Goal: Feedback & Contribution: Submit feedback/report problem

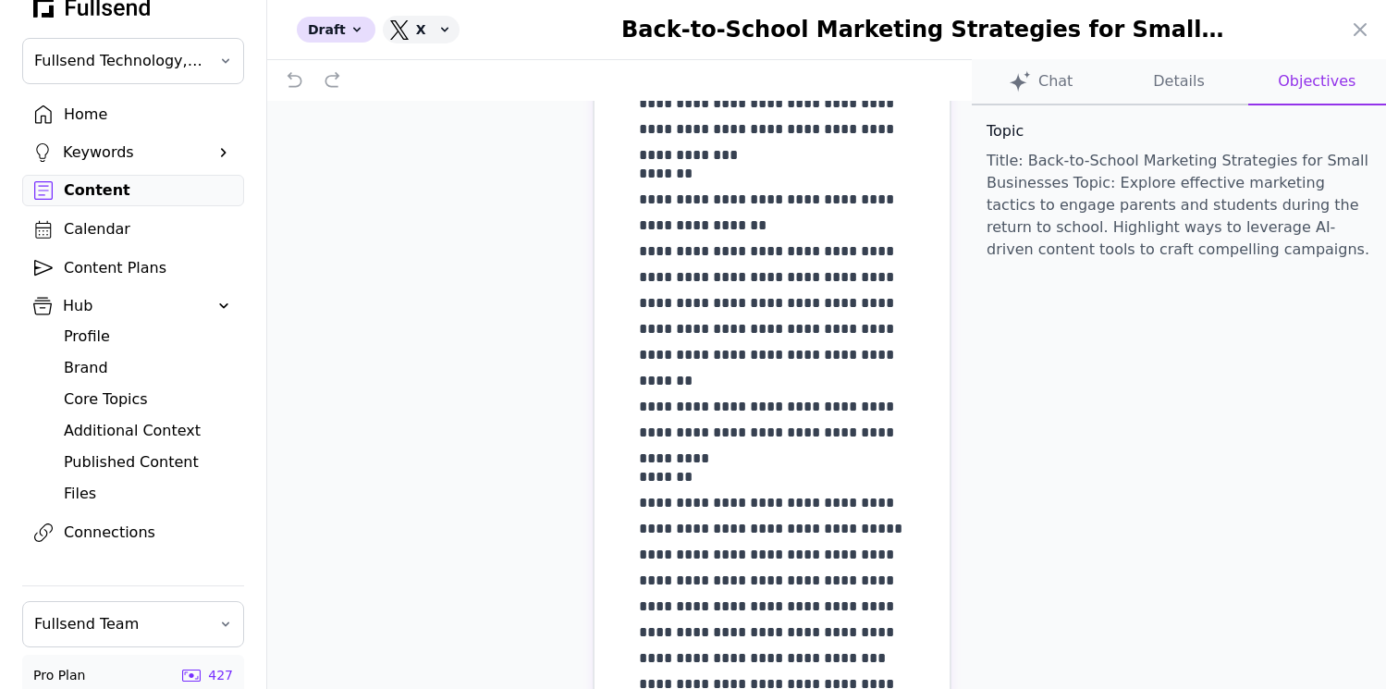
scroll to position [572, 0]
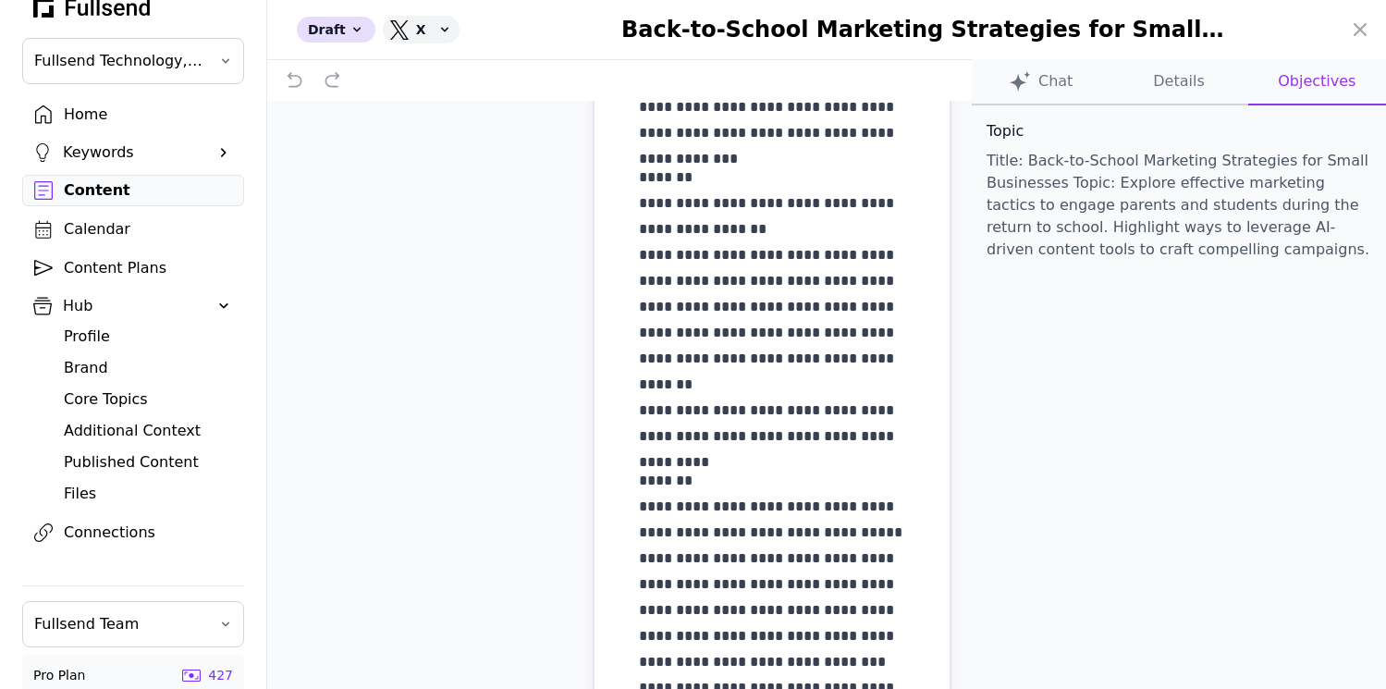
click at [1110, 102] on button "Chat" at bounding box center [1179, 82] width 138 height 46
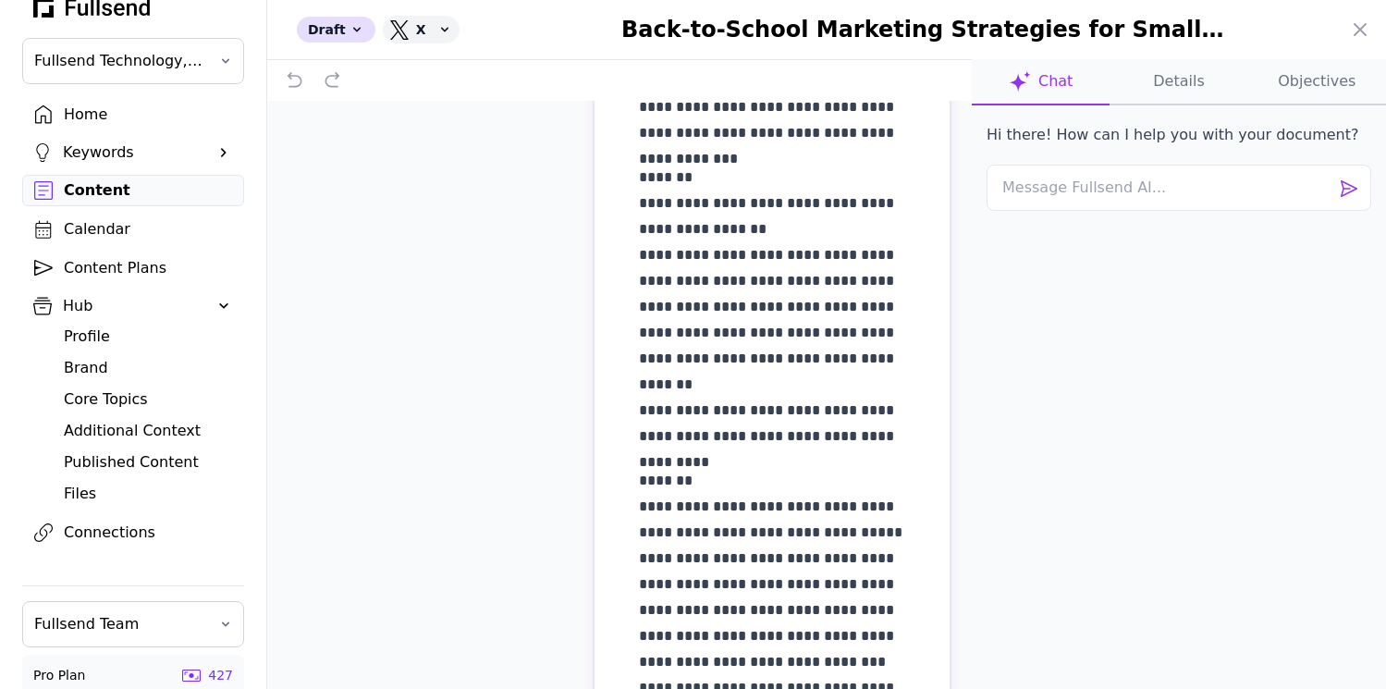
click at [1322, 84] on button "Objectives" at bounding box center [1318, 82] width 138 height 46
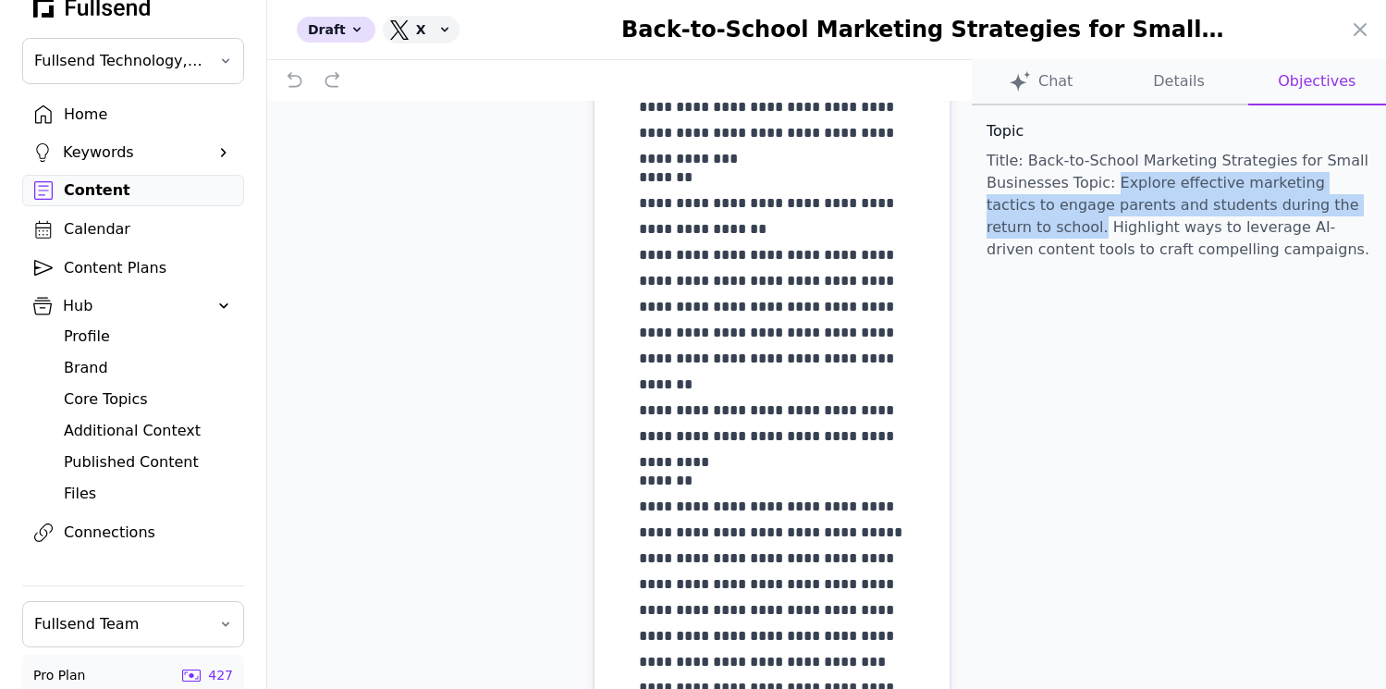
drag, startPoint x: 1371, startPoint y: 207, endPoint x: 1113, endPoint y: 186, distance: 258.9
click at [1113, 186] on p "Title: Back-to-School Marketing Strategies for Small Businesses Topic: Explore …" at bounding box center [1179, 205] width 385 height 111
copy p "Explore effective marketing tactics to engage parents and students during the r…"
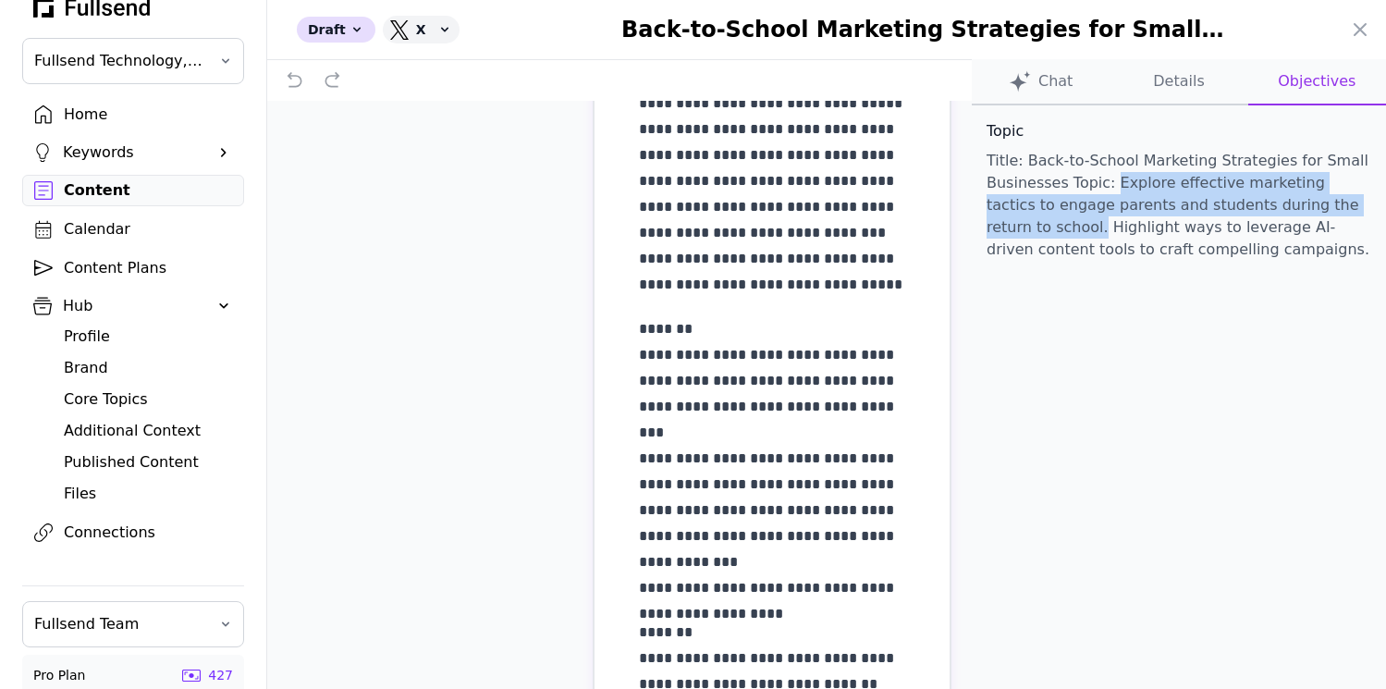
scroll to position [1003, 0]
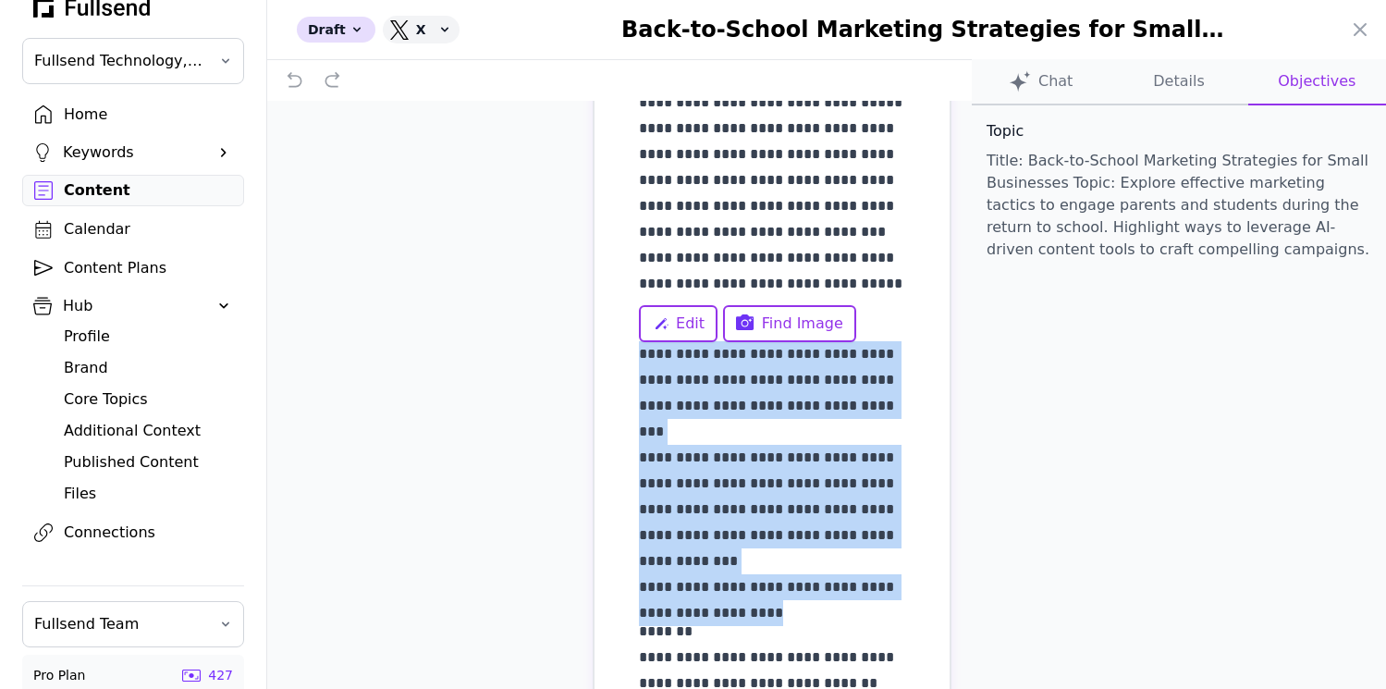
drag, startPoint x: 639, startPoint y: 353, endPoint x: 785, endPoint y: 585, distance: 274.3
click at [785, 585] on p "**********" at bounding box center [772, 457] width 266 height 285
copy p "**********"
click at [1110, 70] on button "Chat" at bounding box center [1179, 82] width 138 height 46
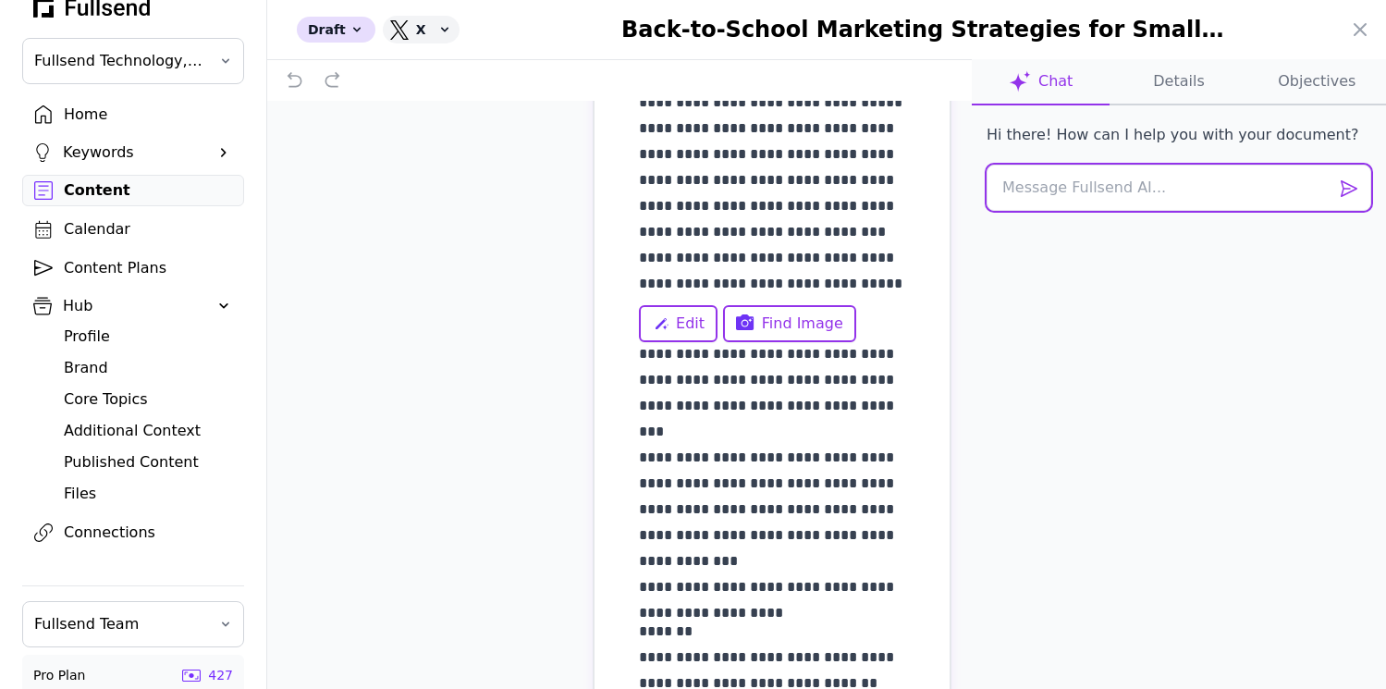
click at [1034, 181] on textarea at bounding box center [1179, 188] width 385 height 46
type textarea "This post is not what I asked for."
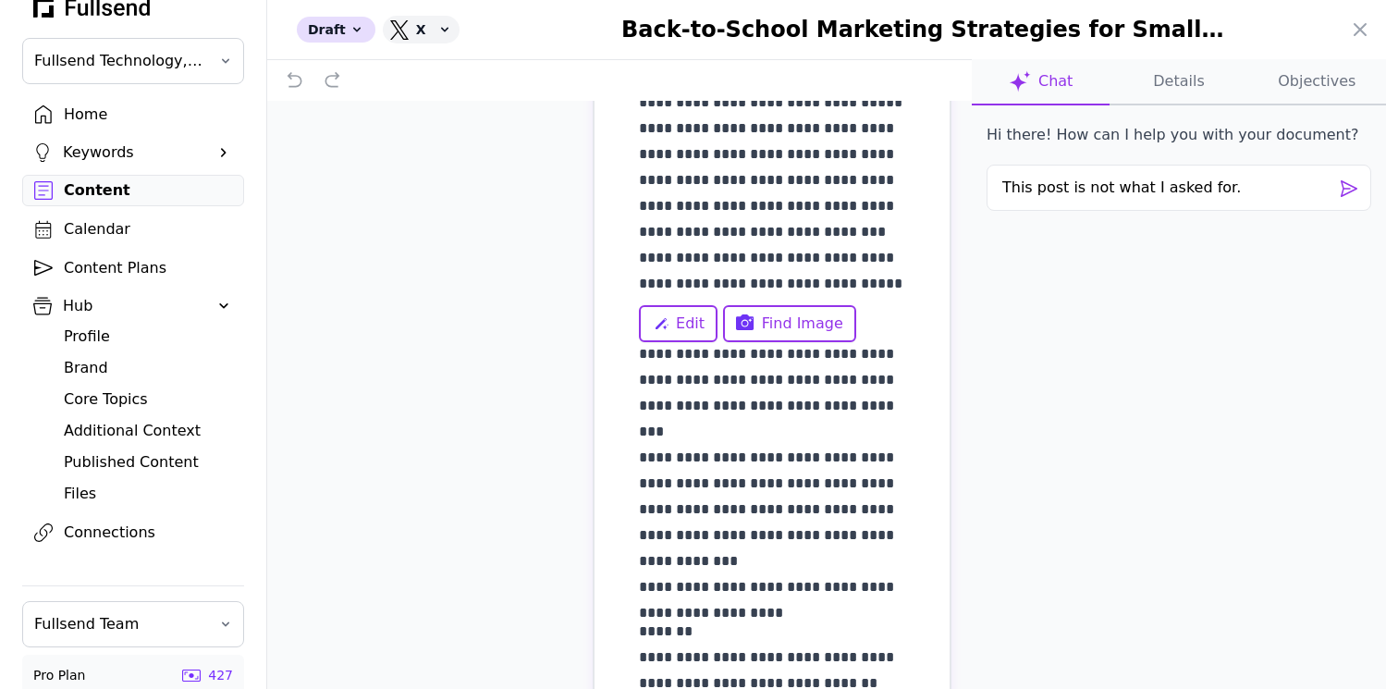
click at [1312, 84] on button "Objectives" at bounding box center [1318, 82] width 138 height 46
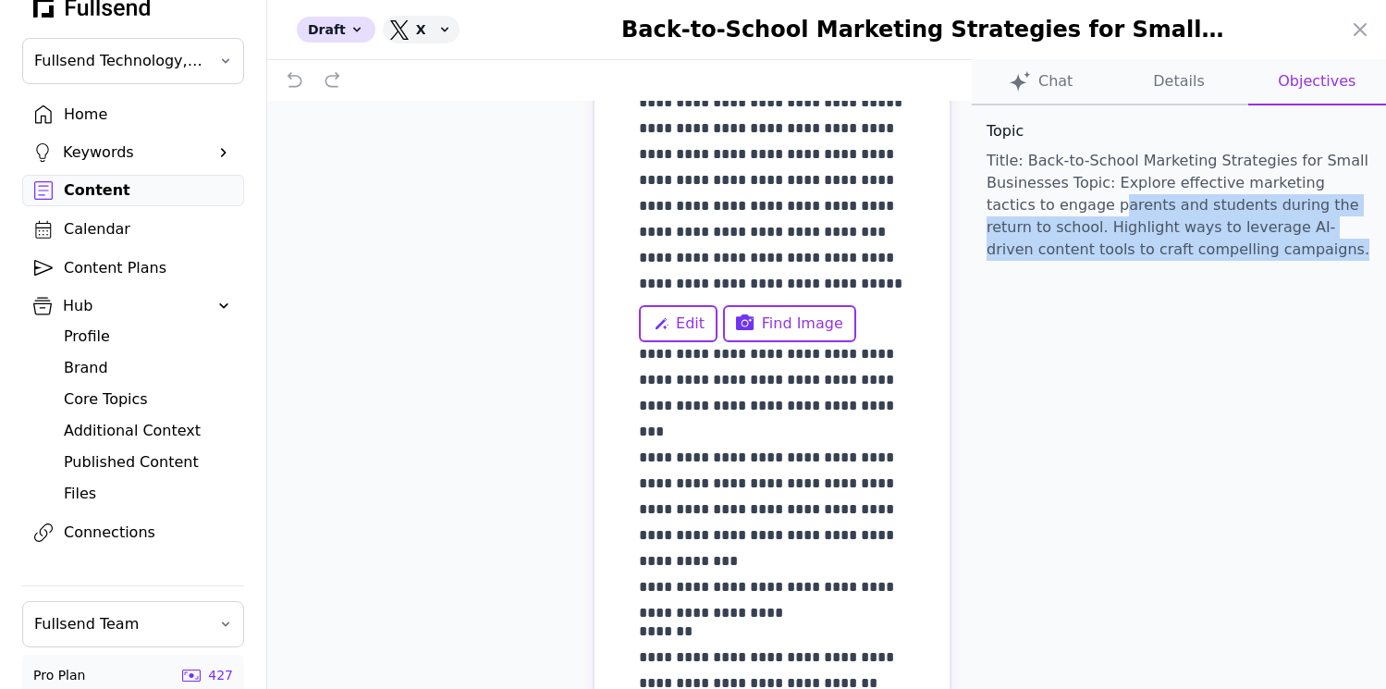
drag, startPoint x: 1180, startPoint y: 260, endPoint x: 1051, endPoint y: 213, distance: 137.8
click at [1051, 213] on p "Title: Back-to-School Marketing Strategies for Small Businesses Topic: Explore …" at bounding box center [1179, 205] width 385 height 111
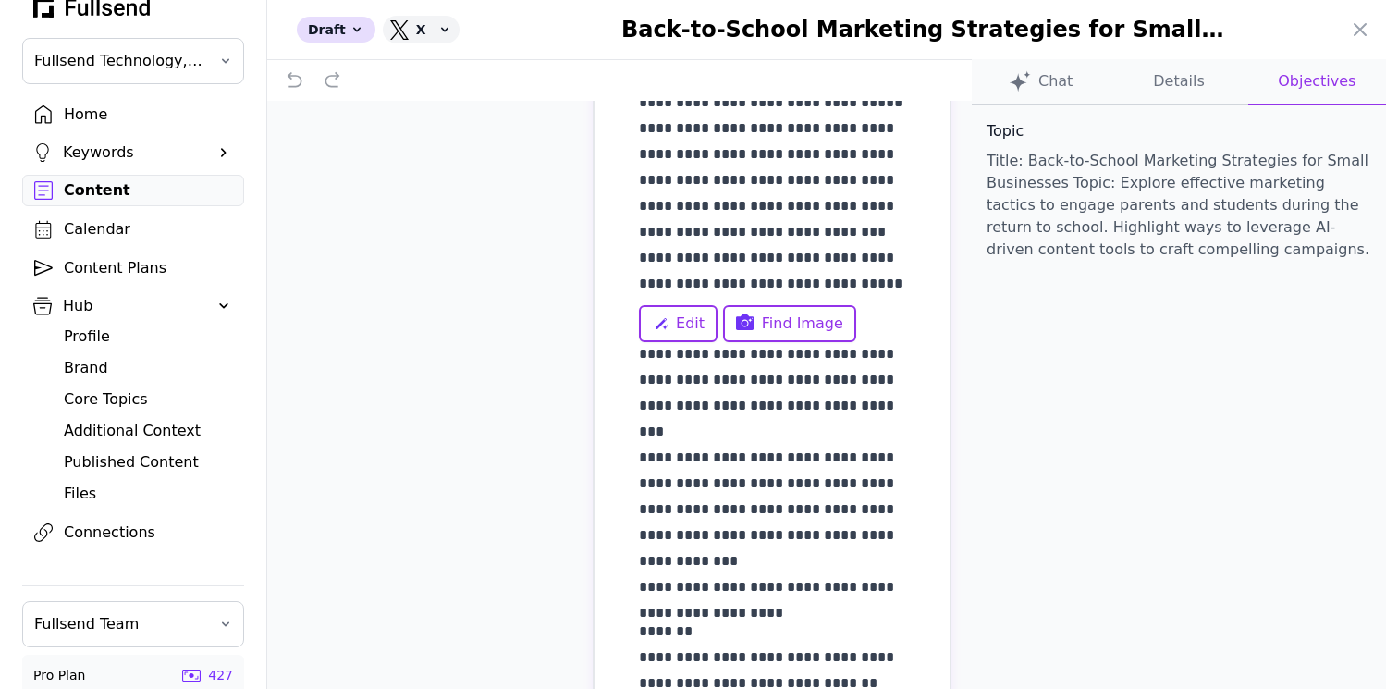
click at [1015, 158] on p "Title: Back-to-School Marketing Strategies for Small Businesses Topic: Explore …" at bounding box center [1179, 205] width 385 height 111
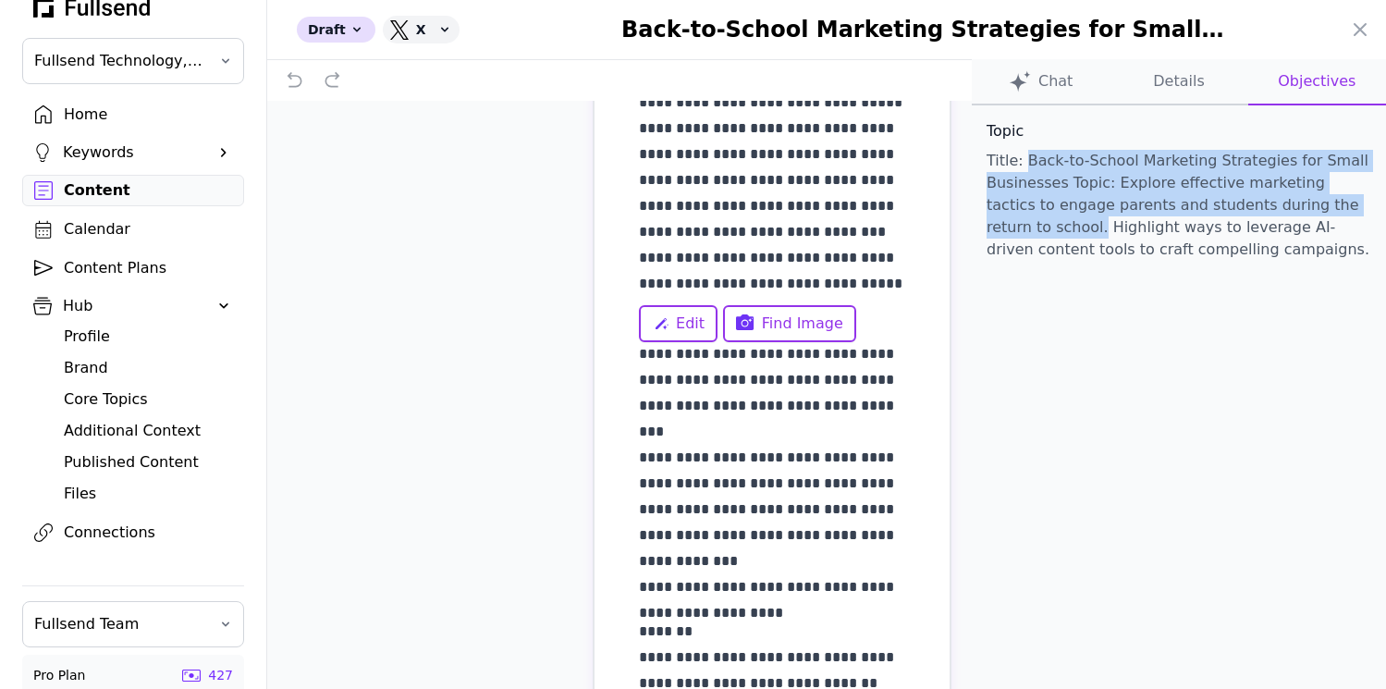
drag, startPoint x: 1024, startPoint y: 164, endPoint x: 1384, endPoint y: 205, distance: 362.2
click at [1384, 205] on div "Topic Title: Back-to-School Marketing Strategies for Small Businesses Topic: Ex…" at bounding box center [1179, 201] width 414 height 192
copy p "Back-to-School Marketing Strategies for Small Businesses Topic: Explore effecti…"
click at [1110, 78] on button "Chat" at bounding box center [1179, 82] width 138 height 46
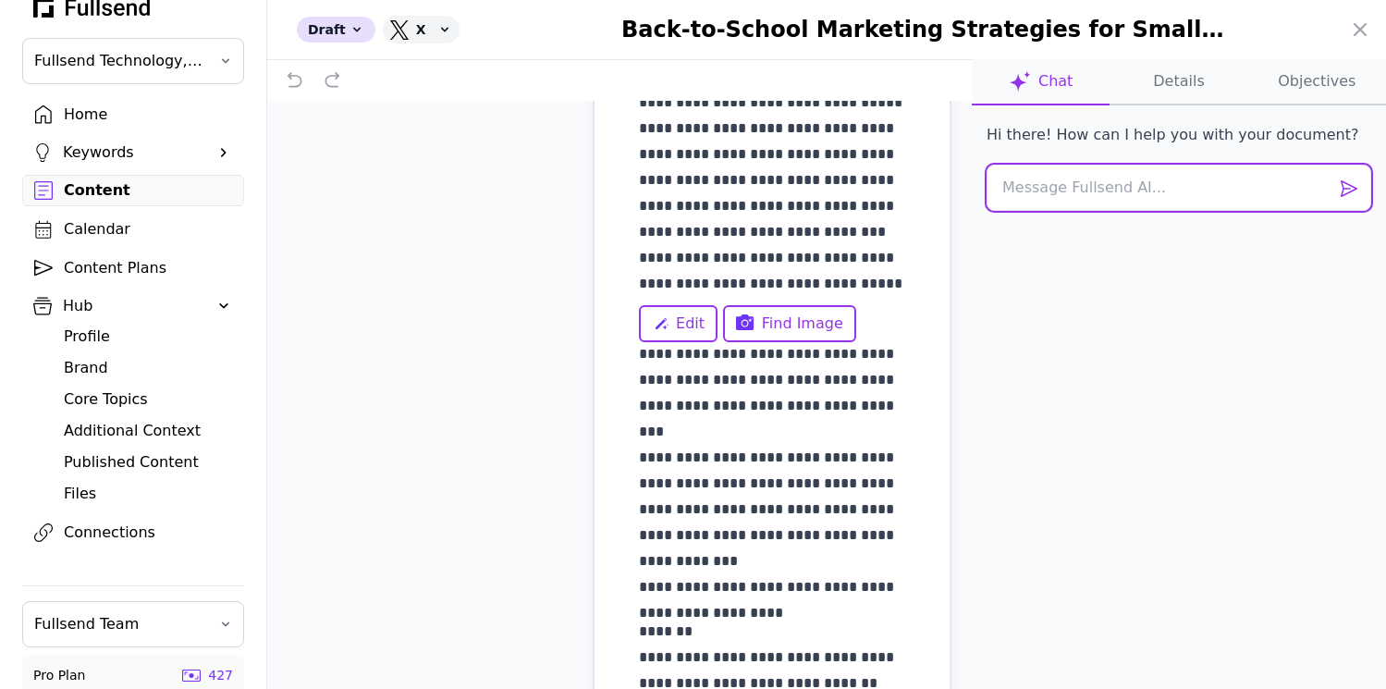
click at [1118, 188] on textarea at bounding box center [1179, 188] width 385 height 46
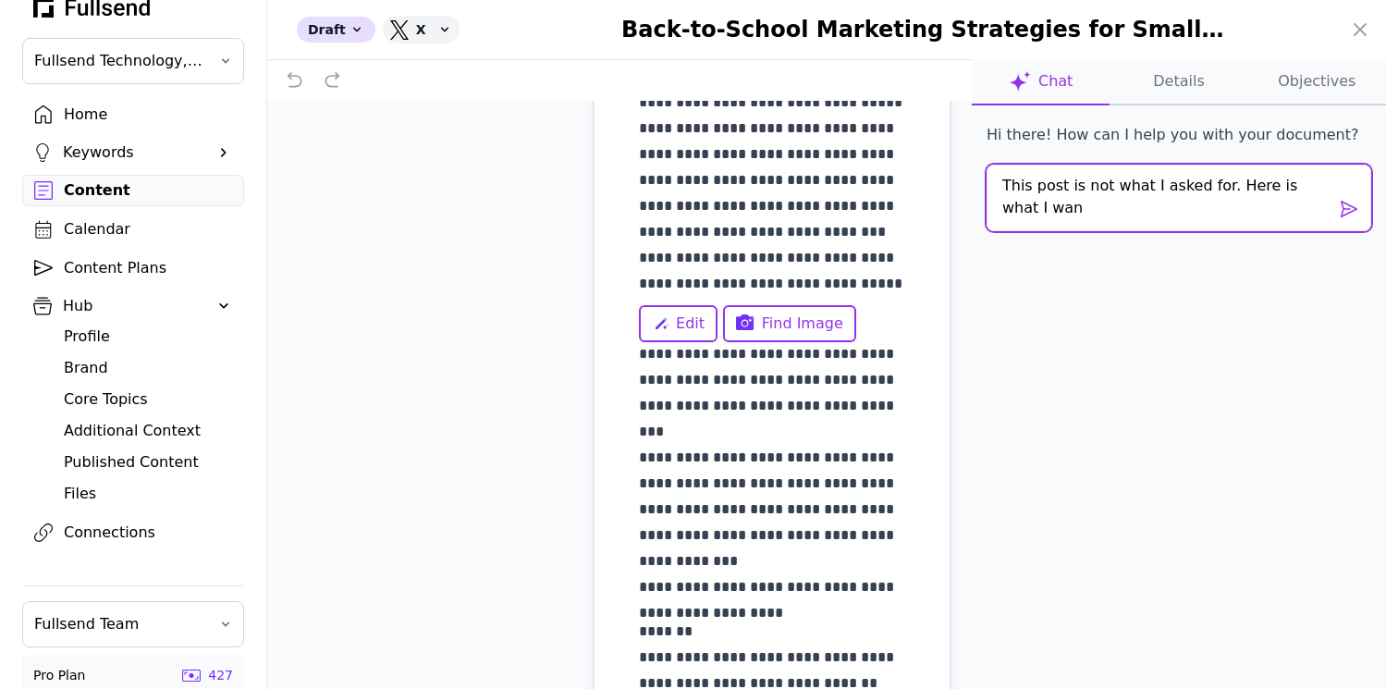
scroll to position [0, 0]
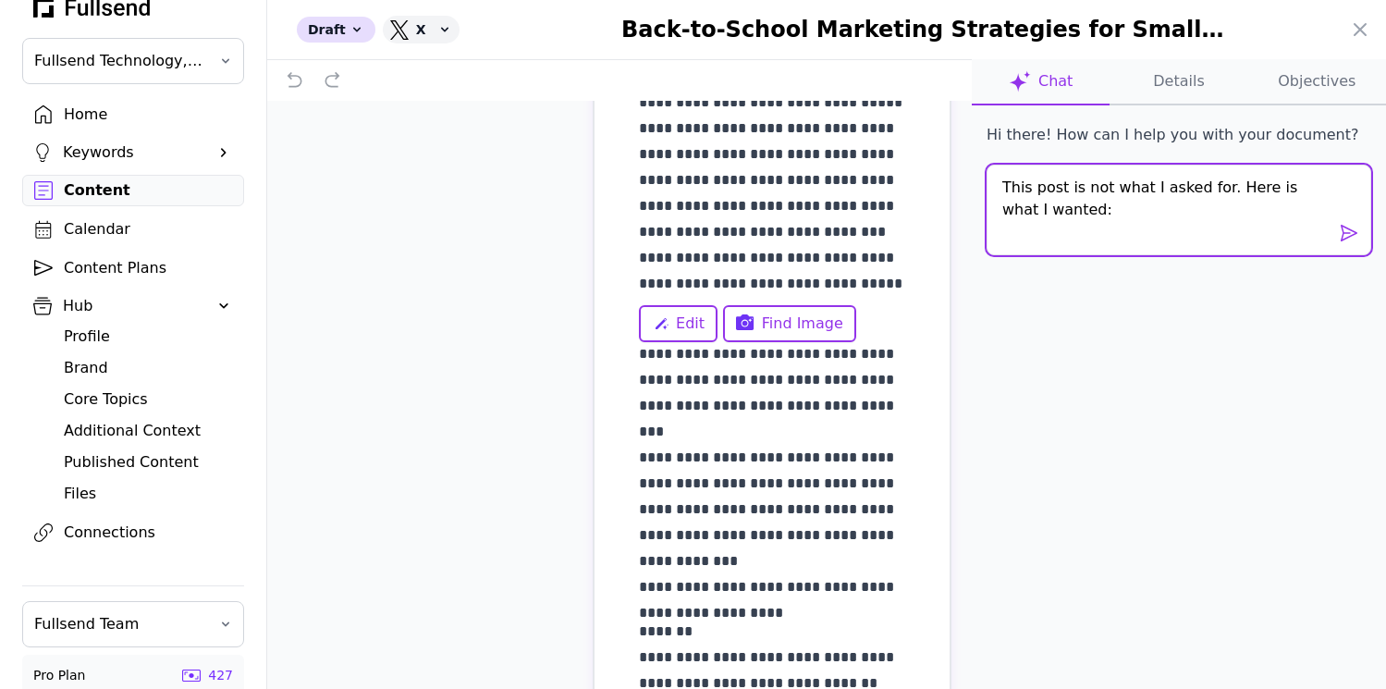
paste textarea "Back-to-School Marketing Strategies for Small Businesses Topic: Explore effecti…"
type textarea "This post is not what I asked for. Here is what I wanted: Back-to-School Market…"
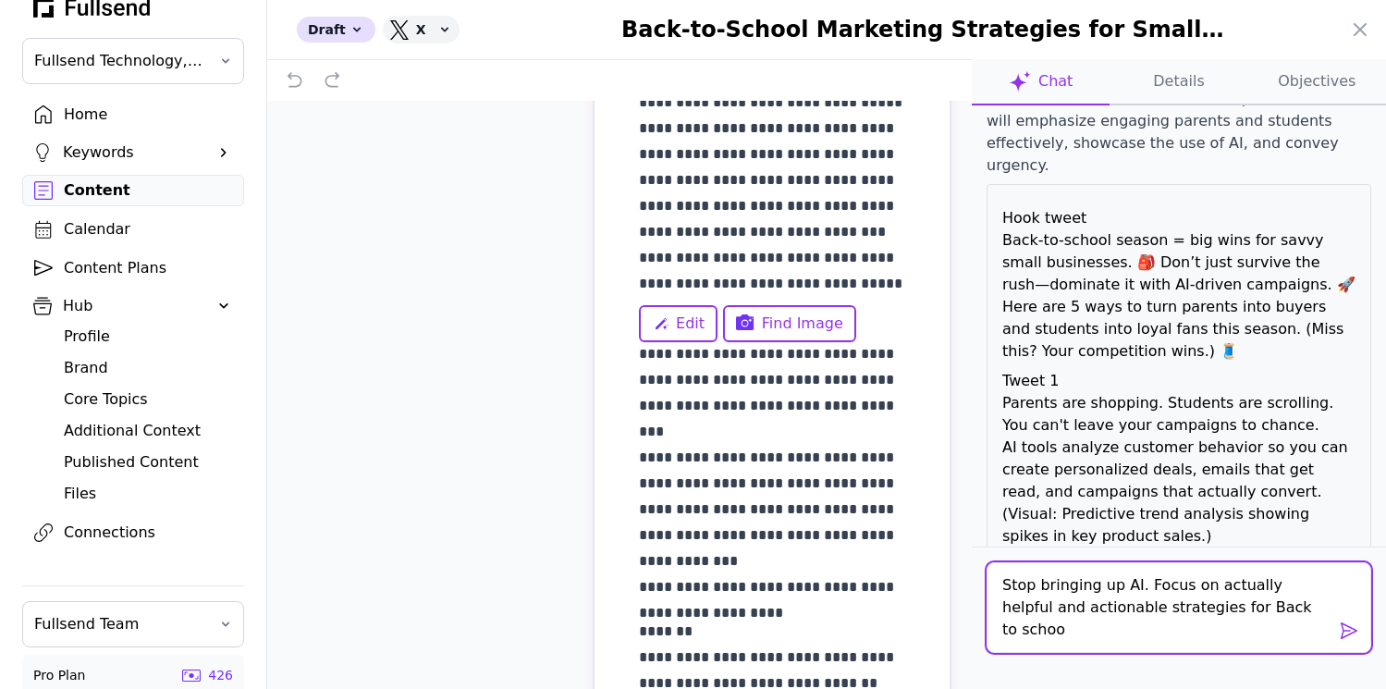
type textarea "Stop bringing up AI. Focus on actually helpful and actionable strategies for Ba…"
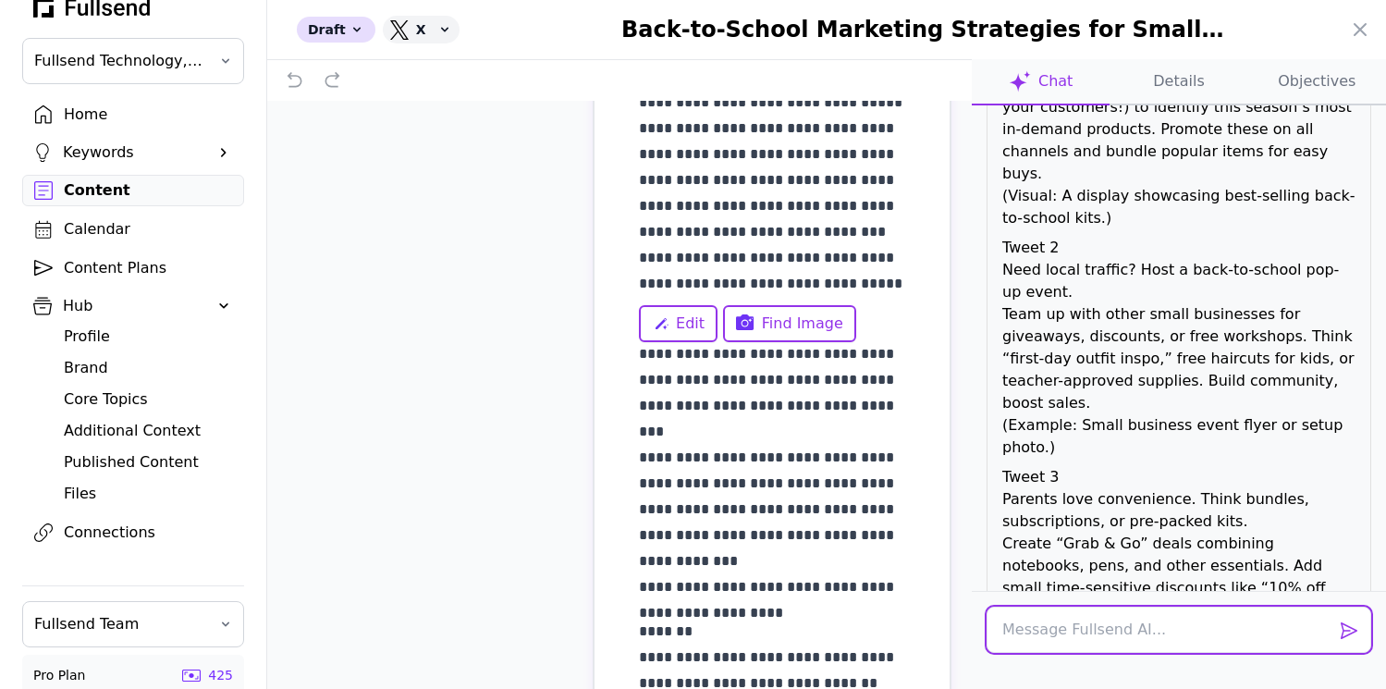
scroll to position [2615, 0]
click at [1020, 633] on textarea at bounding box center [1179, 630] width 385 height 46
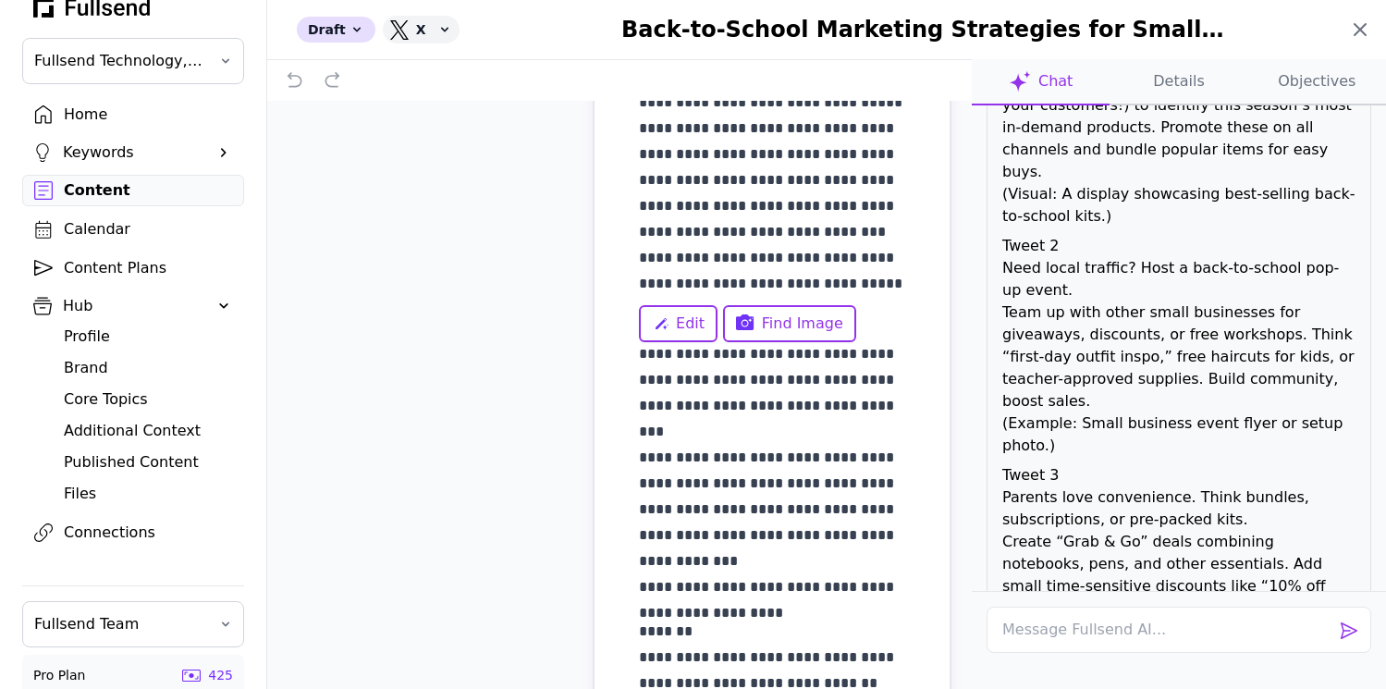
click at [1364, 28] on icon at bounding box center [1360, 29] width 22 height 22
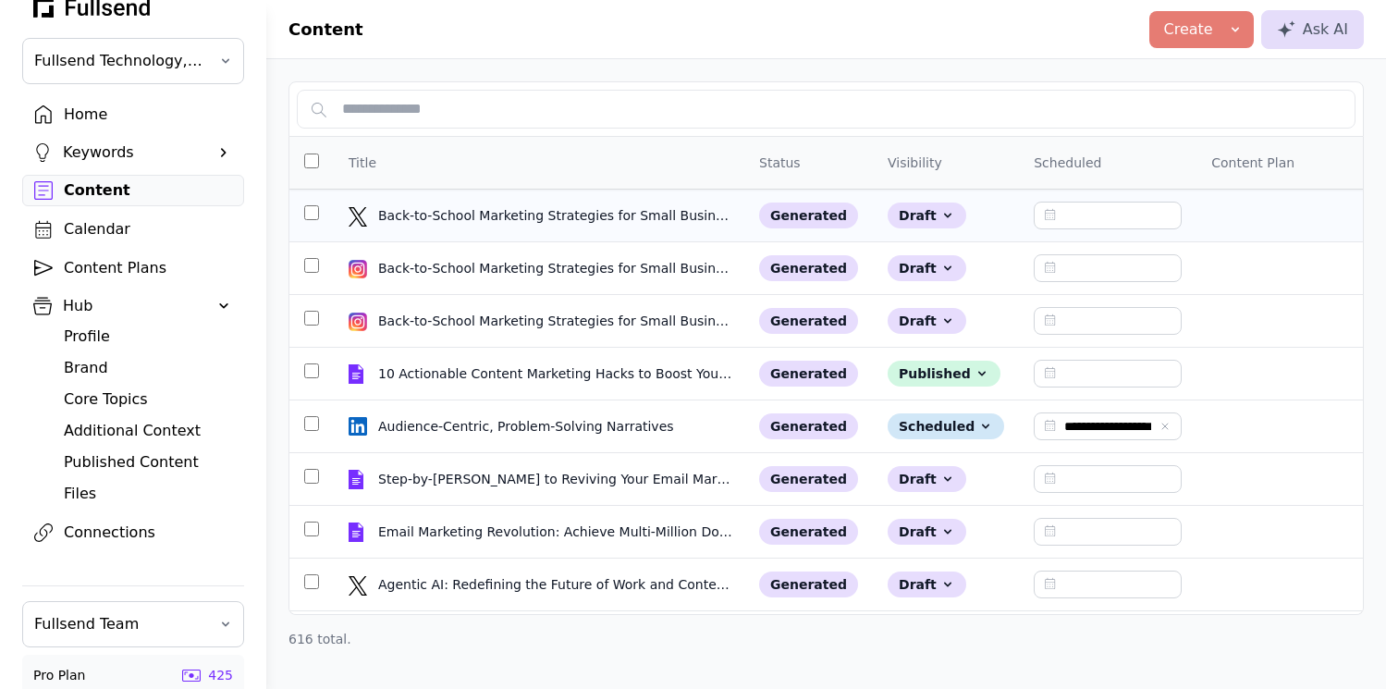
click at [419, 210] on div "Back-to-School Marketing Strategies for Small Businesses" at bounding box center [555, 215] width 355 height 18
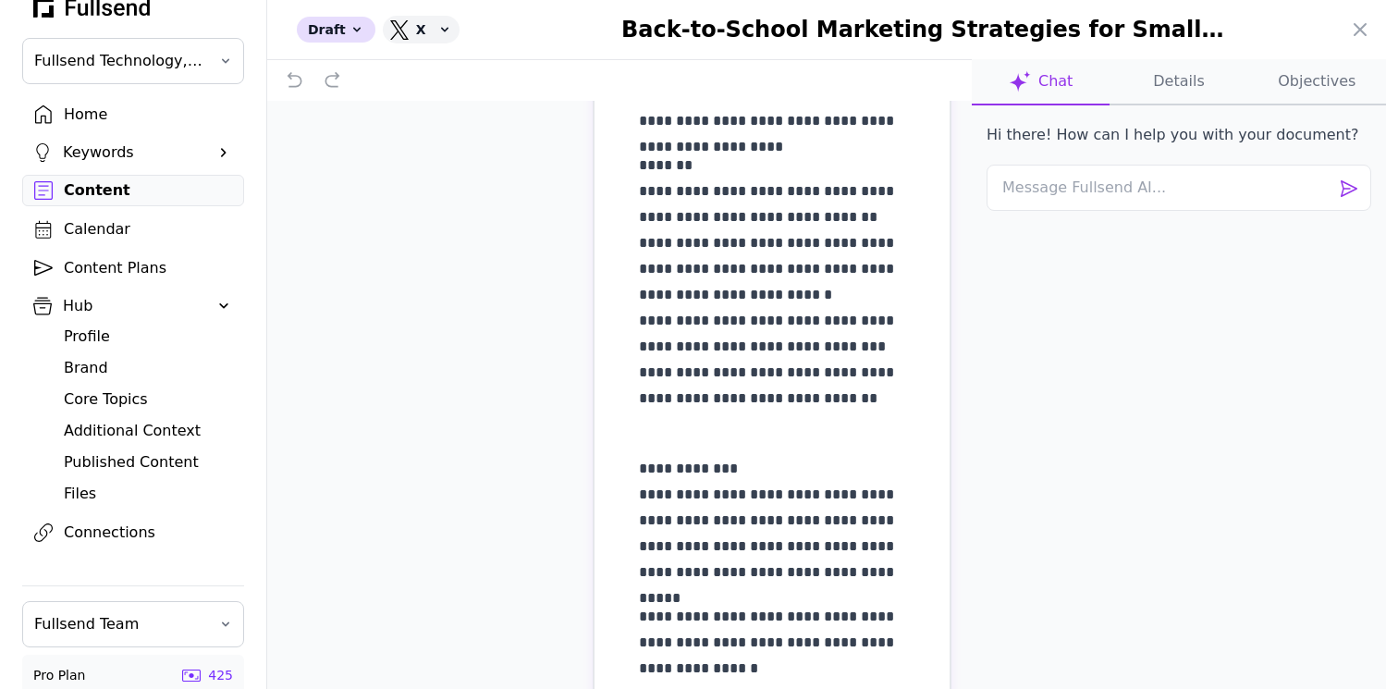
scroll to position [1470, 0]
click at [96, 193] on div at bounding box center [693, 344] width 1386 height 689
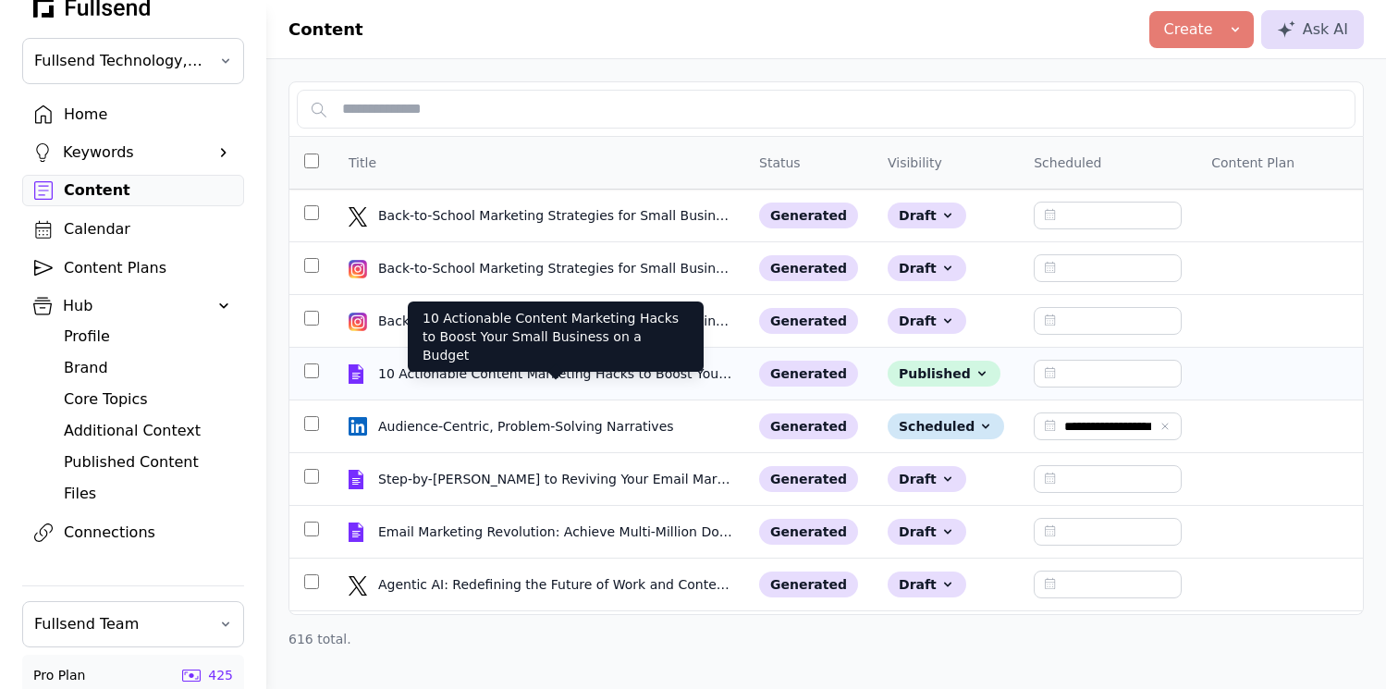
click at [429, 377] on div "10 Actionable Content Marketing Hacks to Boost Your Small Business on a Budget" at bounding box center [555, 373] width 355 height 18
select select "**"
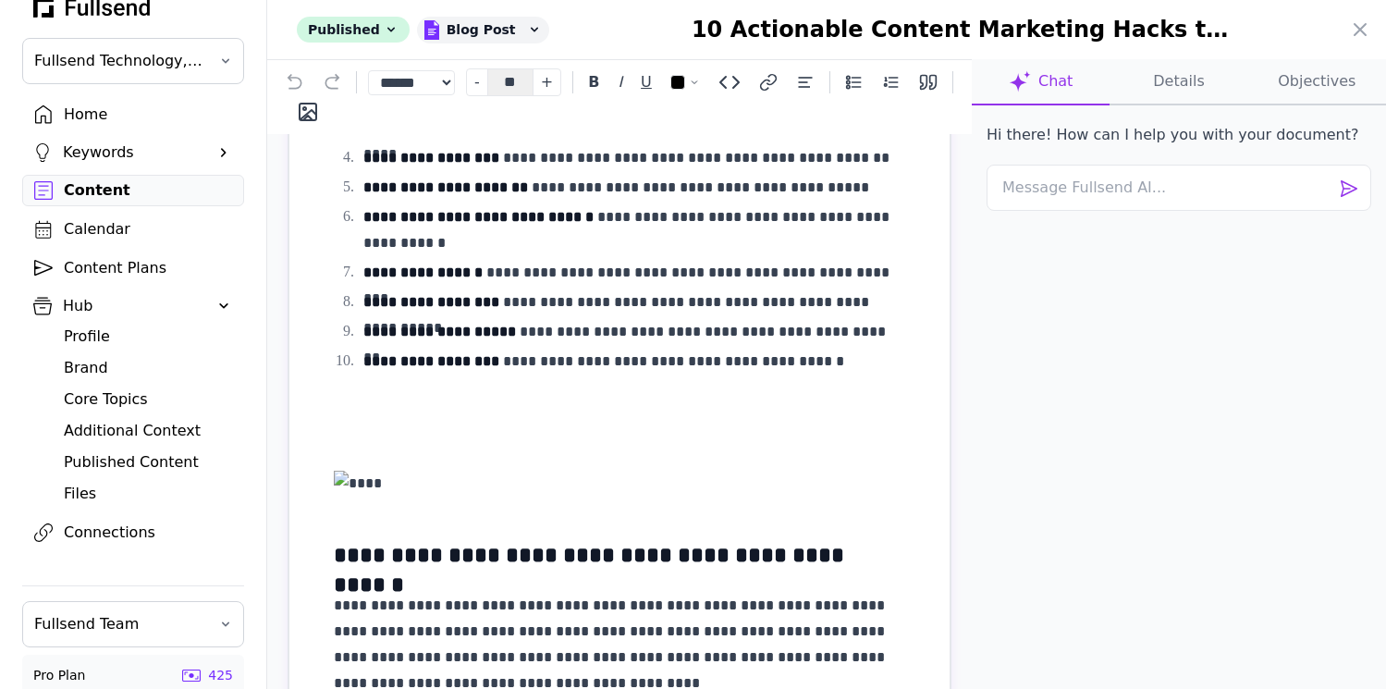
scroll to position [931, 0]
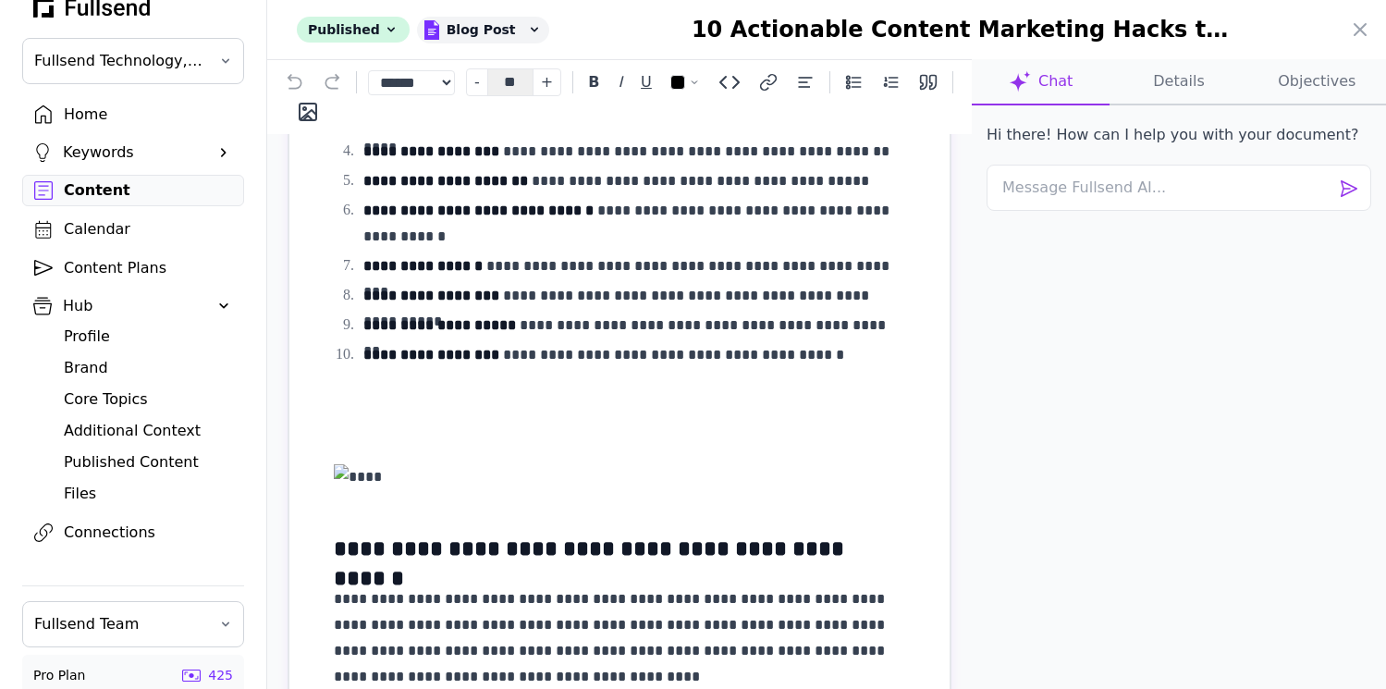
click at [125, 194] on div at bounding box center [693, 344] width 1386 height 689
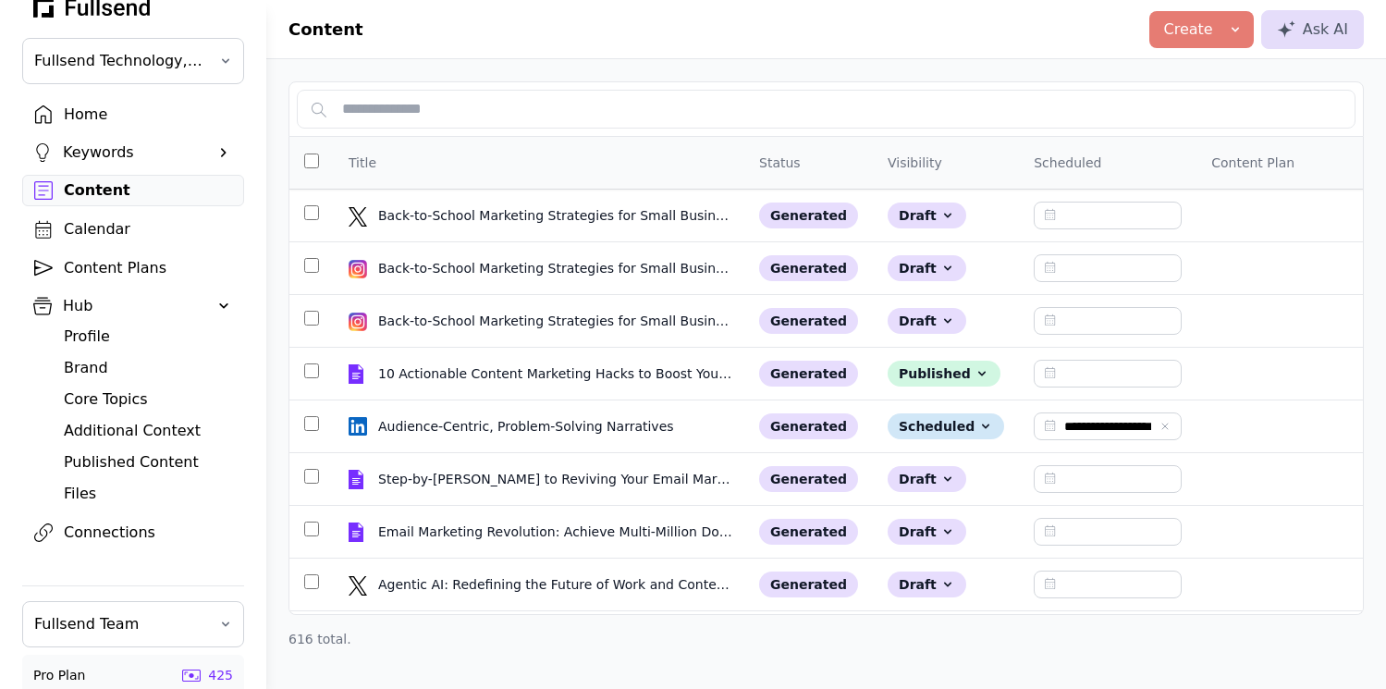
click at [95, 105] on div "Home" at bounding box center [148, 115] width 168 height 22
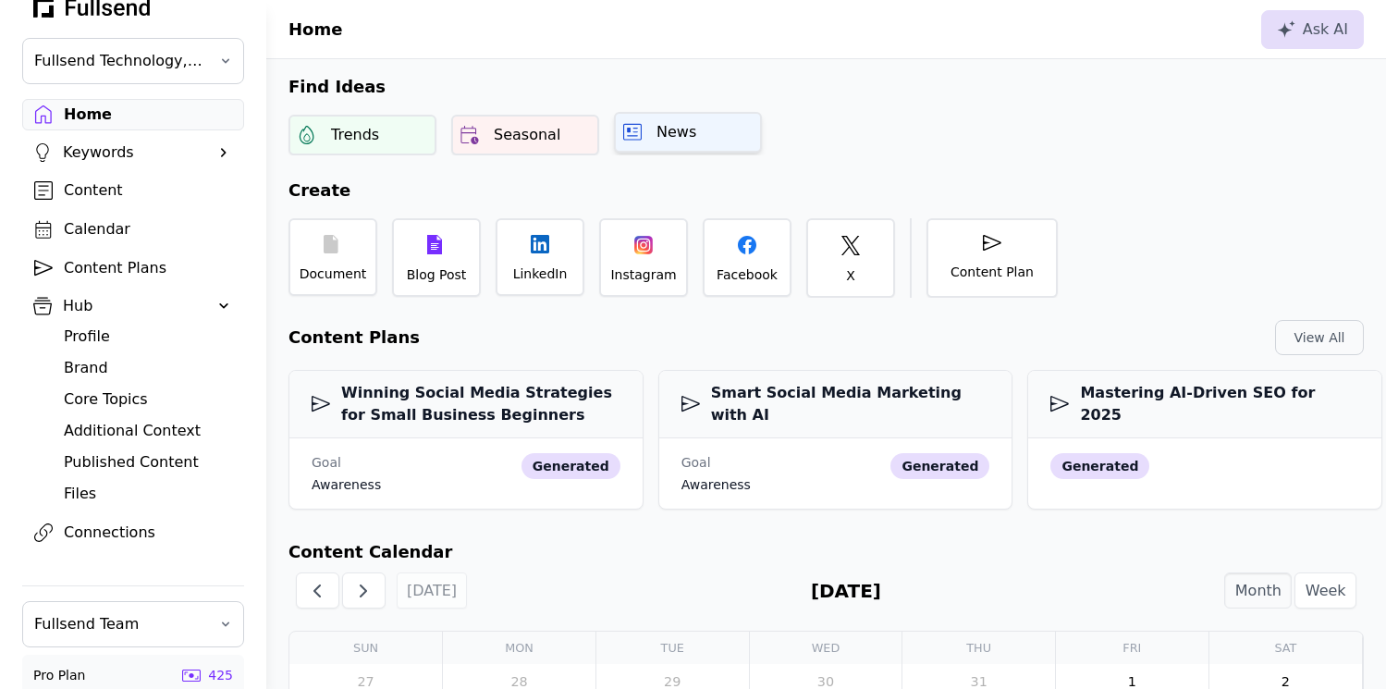
click at [671, 145] on div "News" at bounding box center [688, 132] width 148 height 41
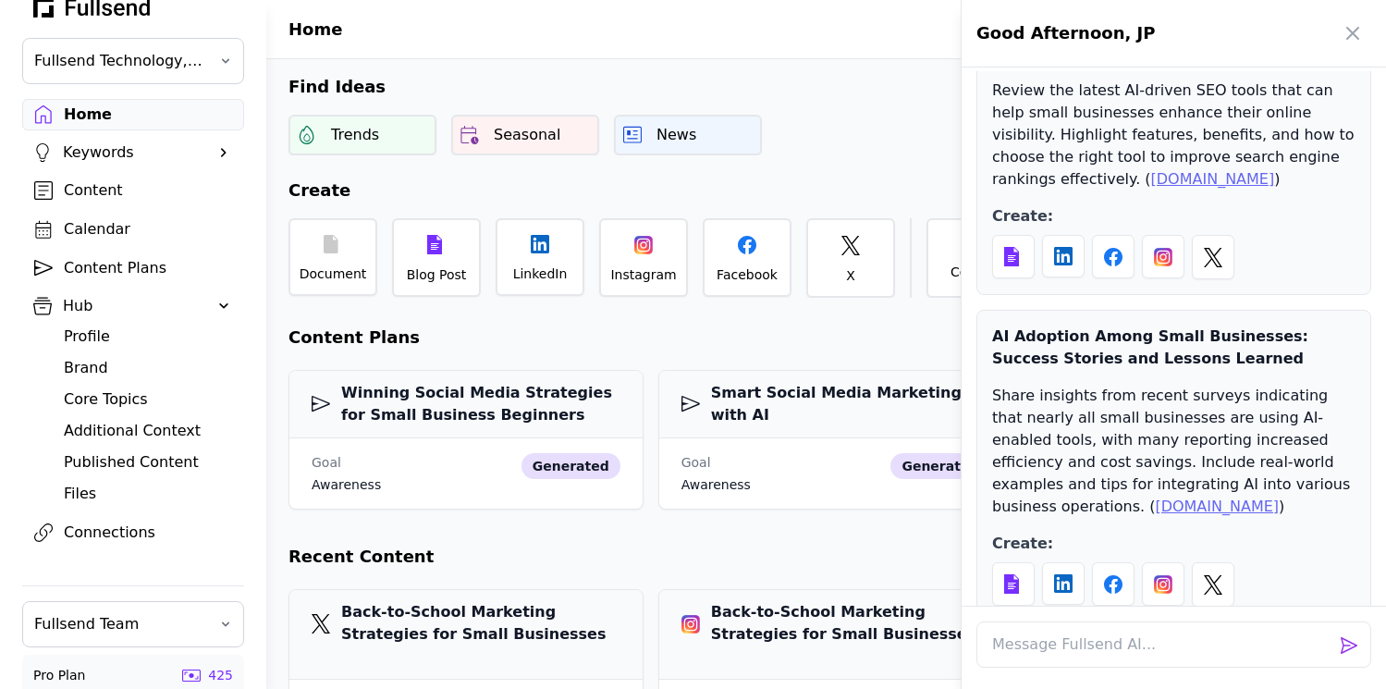
scroll to position [3795, 0]
